Goal: Check status

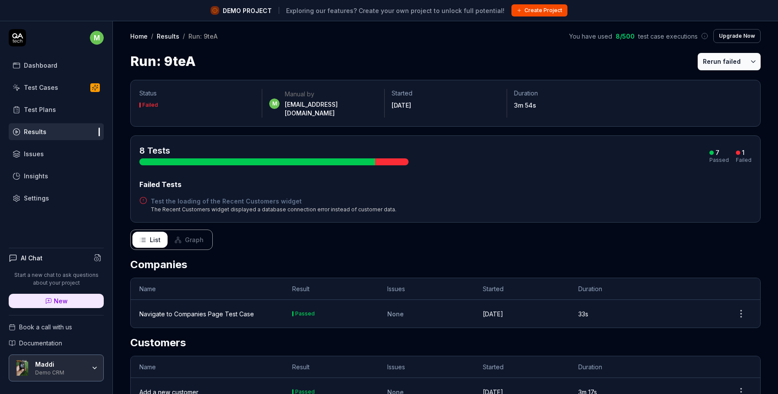
click at [190, 232] on button "Graph" at bounding box center [189, 240] width 43 height 16
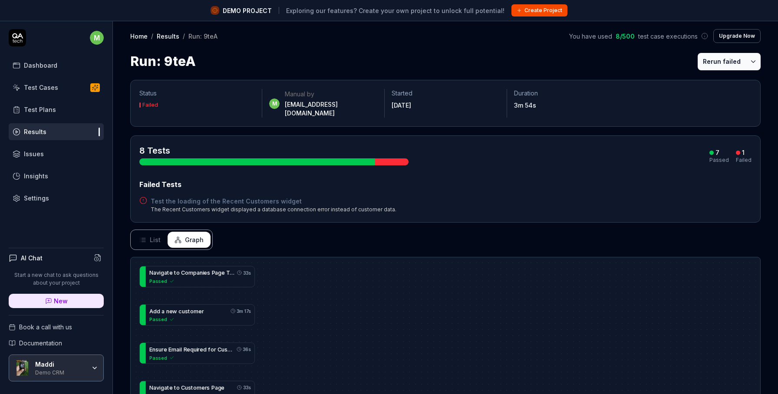
click at [145, 242] on icon at bounding box center [143, 242] width 4 height 0
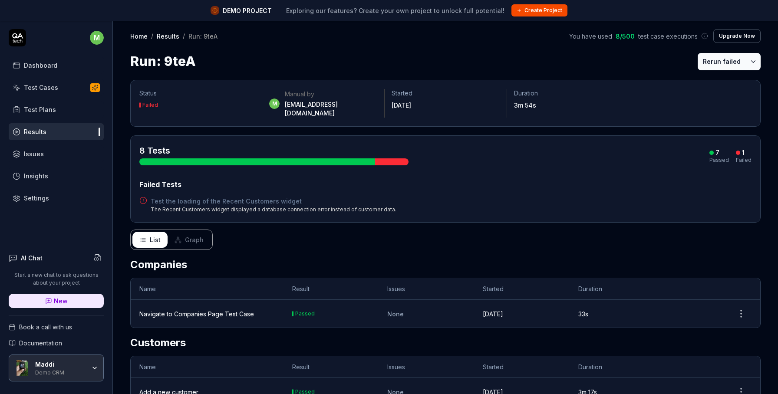
click at [732, 66] on button "Rerun failed" at bounding box center [721, 61] width 48 height 17
click at [187, 309] on div "Navigate to Companies Page Test Case" at bounding box center [196, 313] width 115 height 9
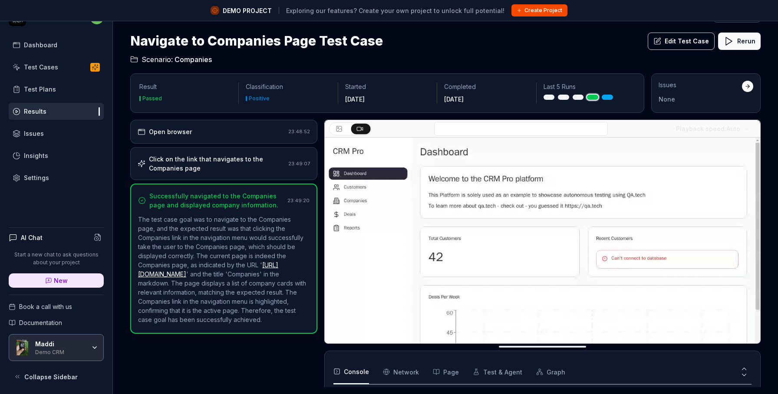
click at [339, 128] on icon at bounding box center [339, 129] width 4 height 3
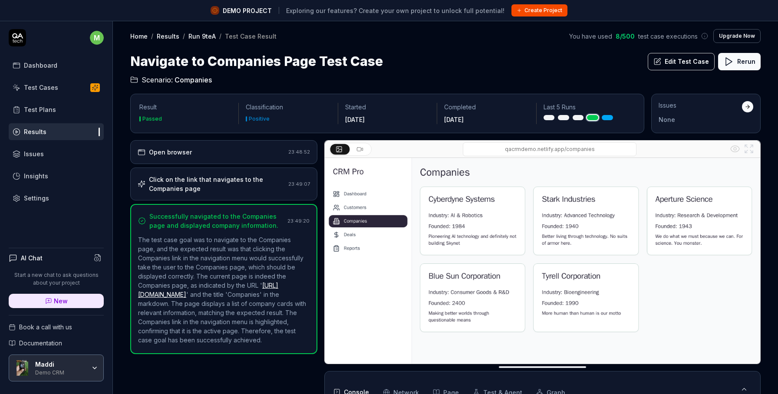
click at [361, 148] on rect at bounding box center [359, 149] width 4 height 3
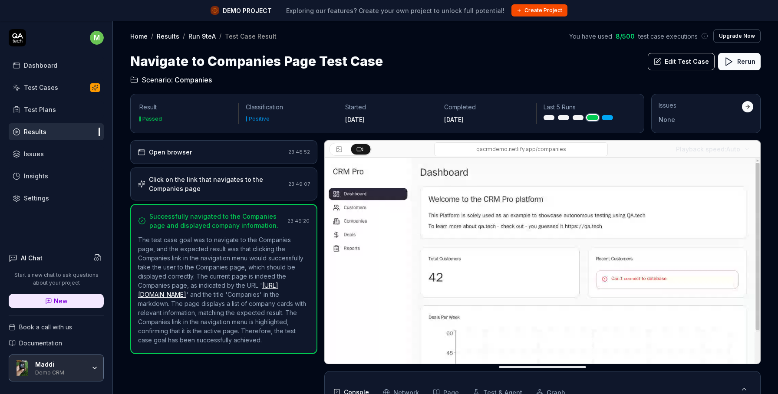
scroll to position [20, 0]
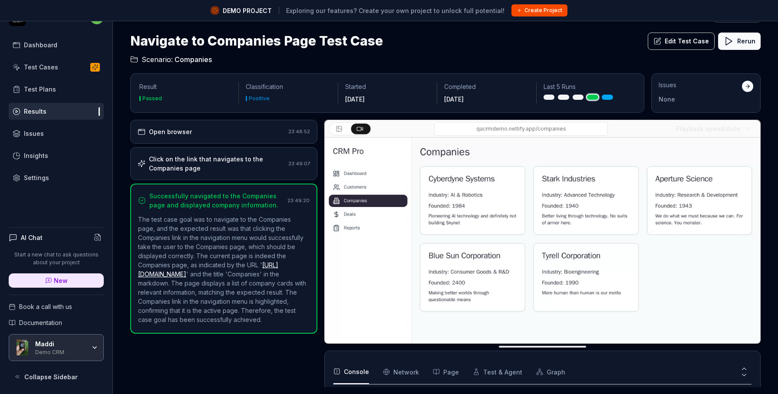
click at [399, 373] on Requests "Network" at bounding box center [401, 372] width 36 height 24
click at [352, 373] on button "Console" at bounding box center [351, 372] width 36 height 24
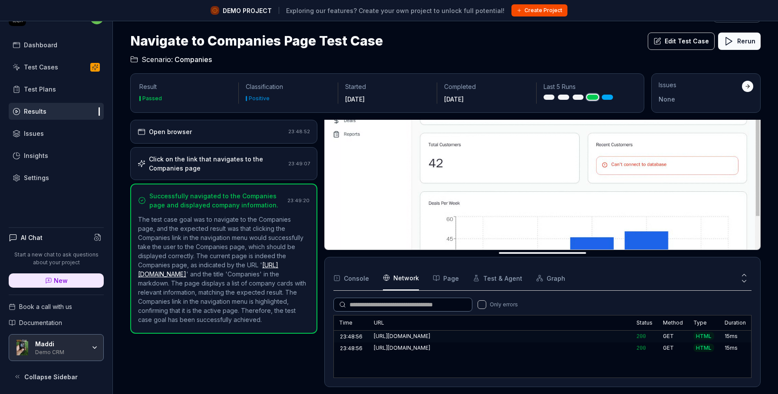
scroll to position [19, 0]
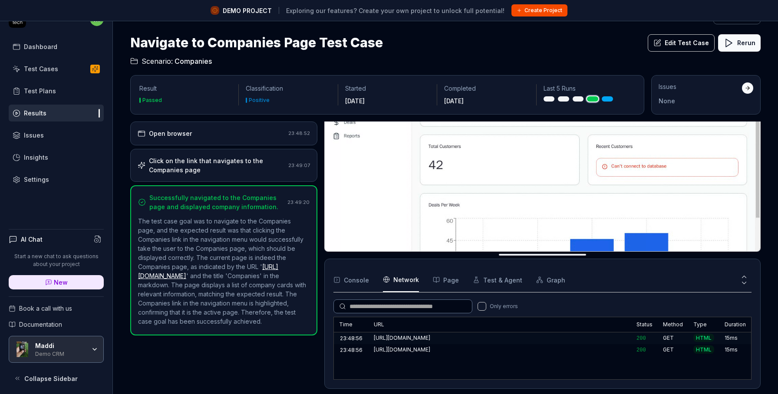
click at [434, 274] on button "Page" at bounding box center [446, 280] width 26 height 24
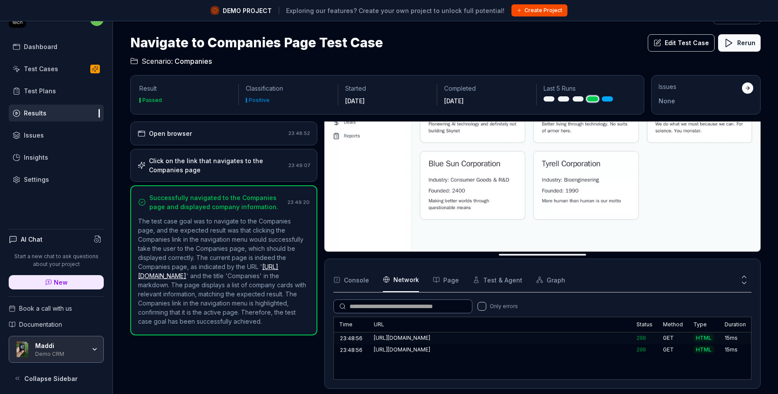
click at [403, 282] on Requests "Network" at bounding box center [401, 280] width 36 height 24
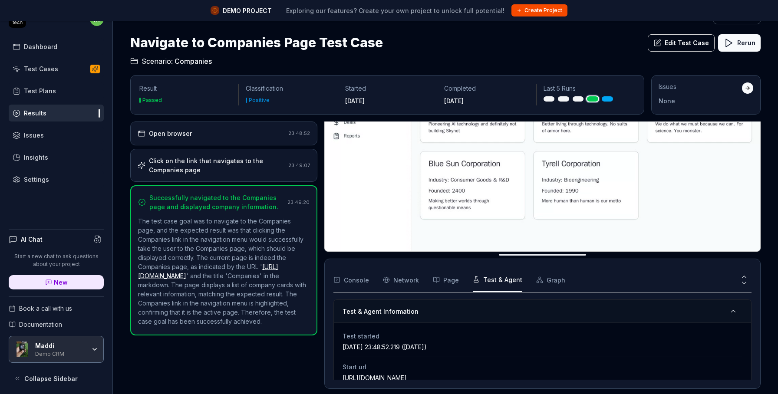
click at [495, 280] on button "Test & Agent" at bounding box center [497, 280] width 49 height 24
click at [547, 284] on button "Graph" at bounding box center [550, 280] width 29 height 24
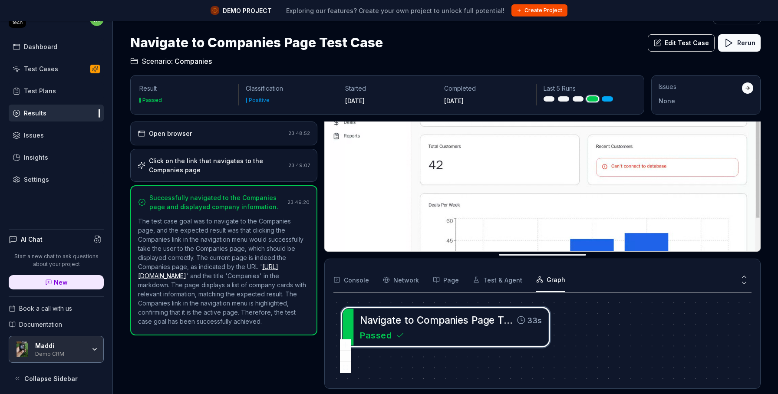
scroll to position [20, 0]
